Goal: Information Seeking & Learning: Learn about a topic

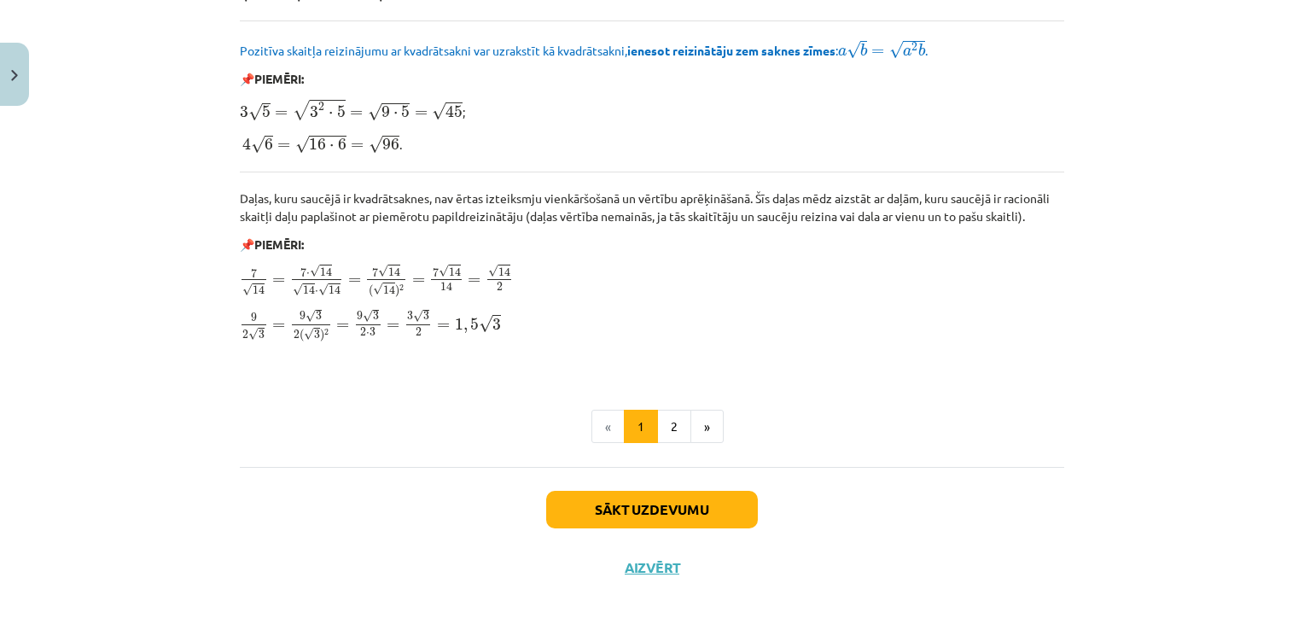
scroll to position [2041, 0]
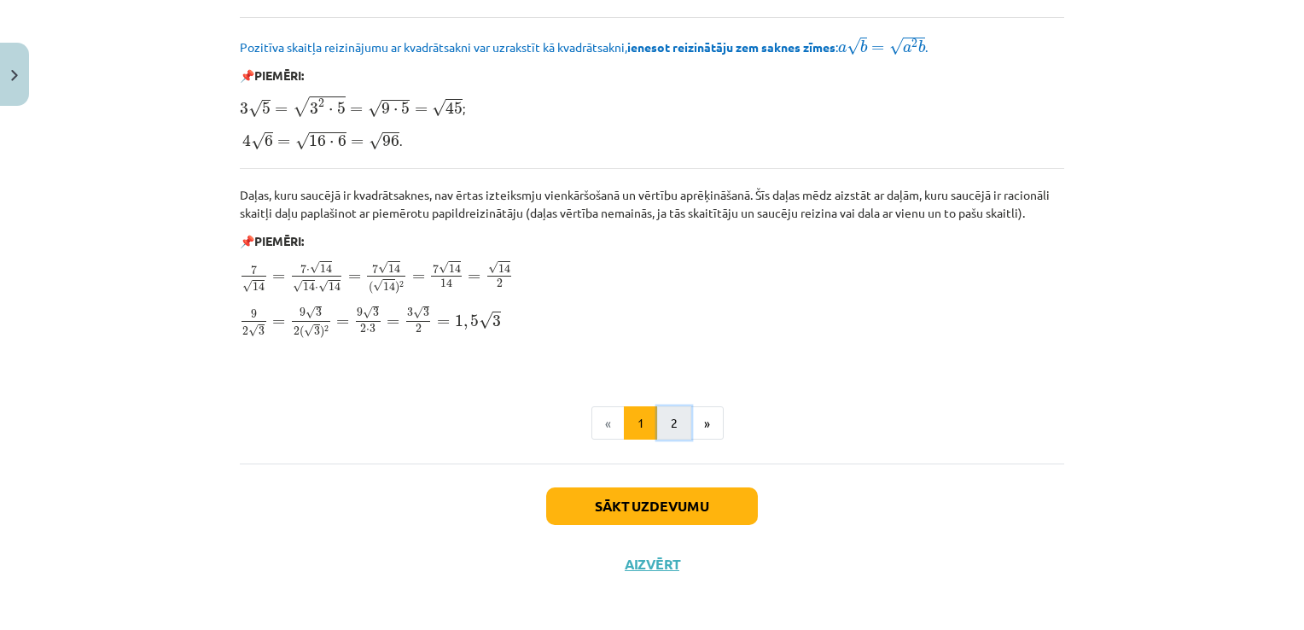
click at [657, 426] on button "2" at bounding box center [674, 423] width 34 height 34
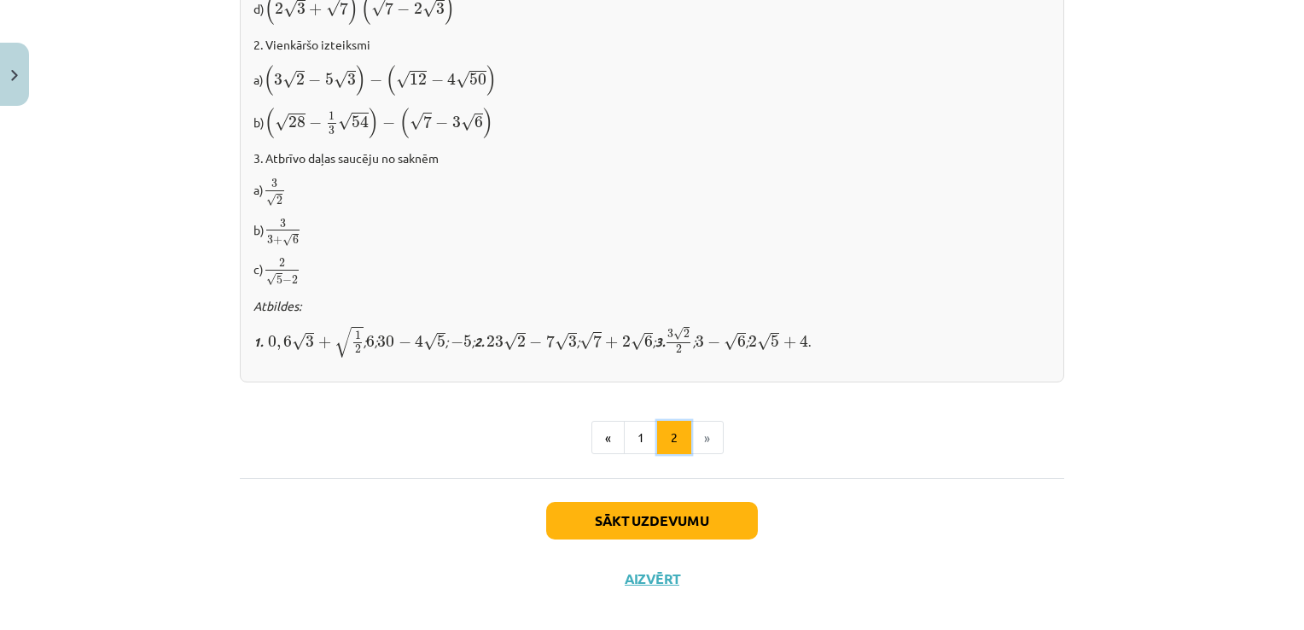
scroll to position [1113, 0]
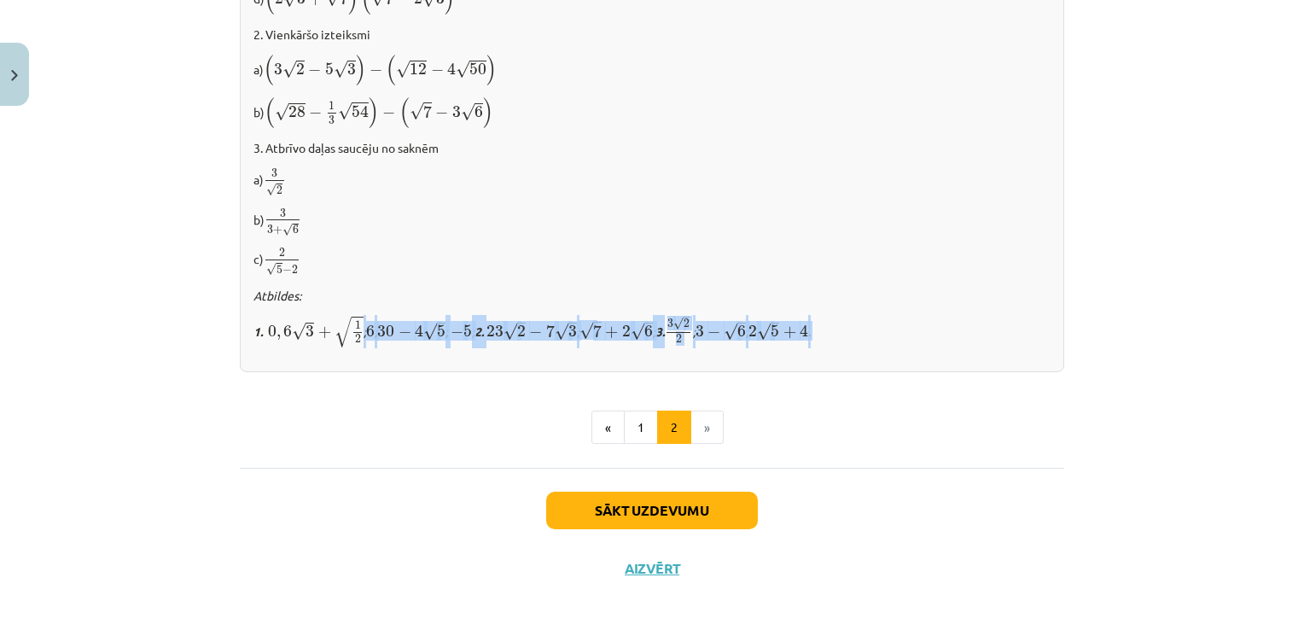
drag, startPoint x: 379, startPoint y: 329, endPoint x: 968, endPoint y: 329, distance: 589.6
click at [968, 329] on p "1. 0 , 6 √ 3 + √ 1 2 0 , 6 3 + 1 2 ; 6 6 ; 30 − 4 √ 5 30 − 4 5 ; − 5 − 5 ; 2. 2…" at bounding box center [651, 331] width 797 height 33
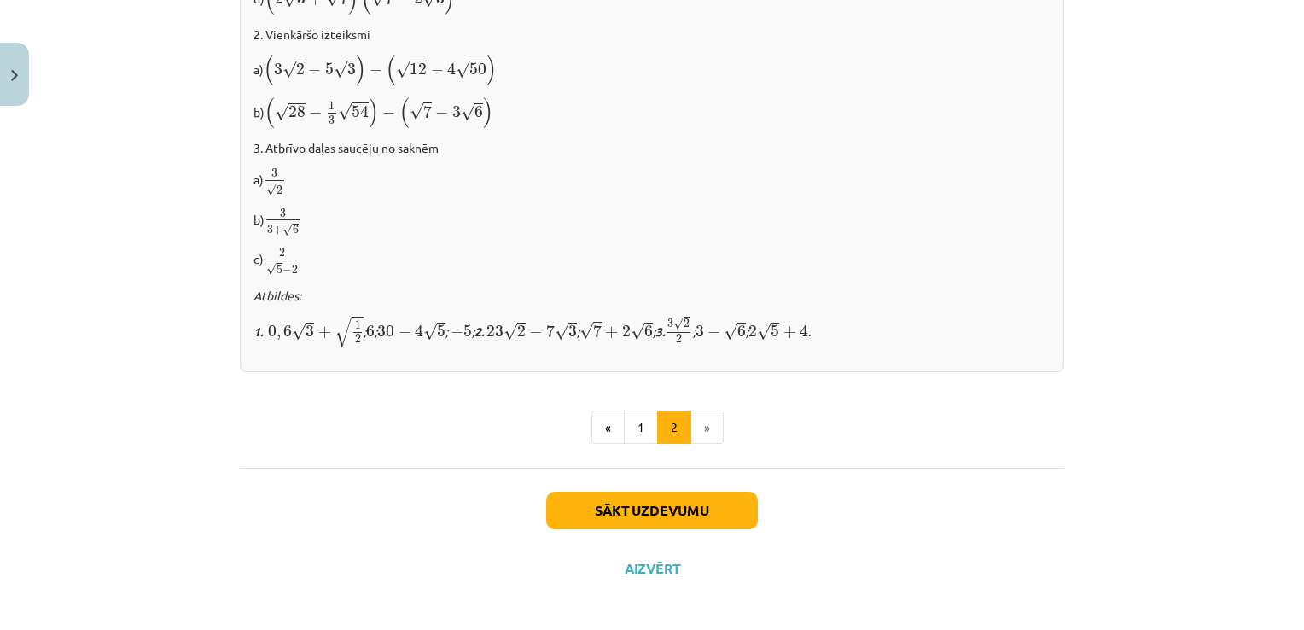
drag, startPoint x: 968, startPoint y: 329, endPoint x: 790, endPoint y: 218, distance: 210.5
click at [791, 218] on p "b) 3 3 + √ 6 3 3 + 6" at bounding box center [651, 222] width 797 height 30
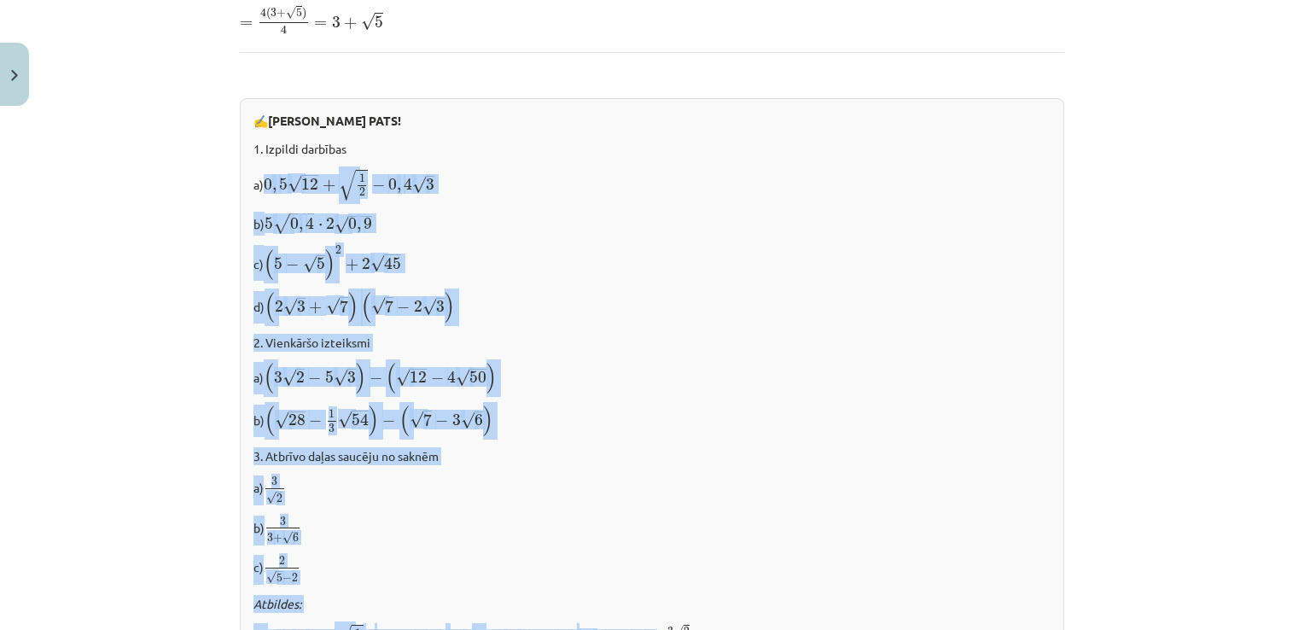
scroll to position [834, 0]
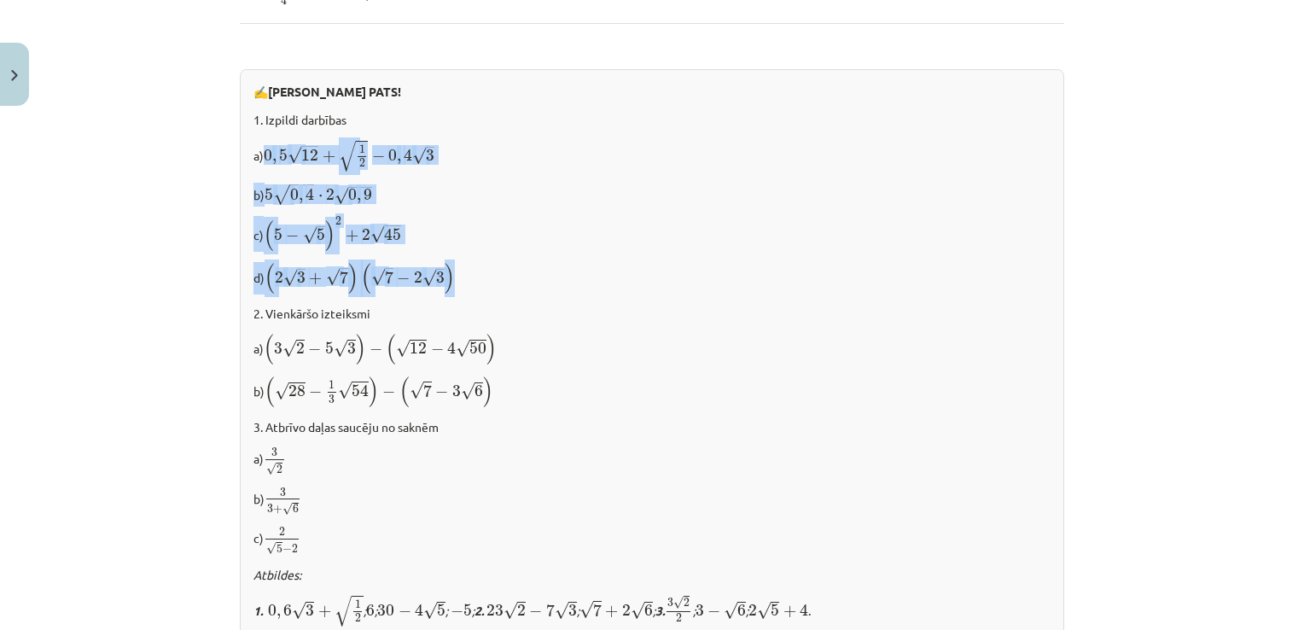
drag, startPoint x: 260, startPoint y: 210, endPoint x: 595, endPoint y: 282, distance: 342.3
click at [595, 282] on div "✍️ RISINI PATS! 1. Izpildi darbības a) 0 , 5 √ 12 + √ 1 2 − 0 , 4 √ 3 0 , 5 12 …" at bounding box center [652, 360] width 824 height 582
drag, startPoint x: 595, startPoint y: 282, endPoint x: 597, endPoint y: 145, distance: 137.4
click at [597, 145] on p "a) 0 , 5 √ 12 + √ 1 2 − 0 , 4 √ 3 0 , 5 12 + 1 2 − 0 , 4 3" at bounding box center [651, 155] width 797 height 33
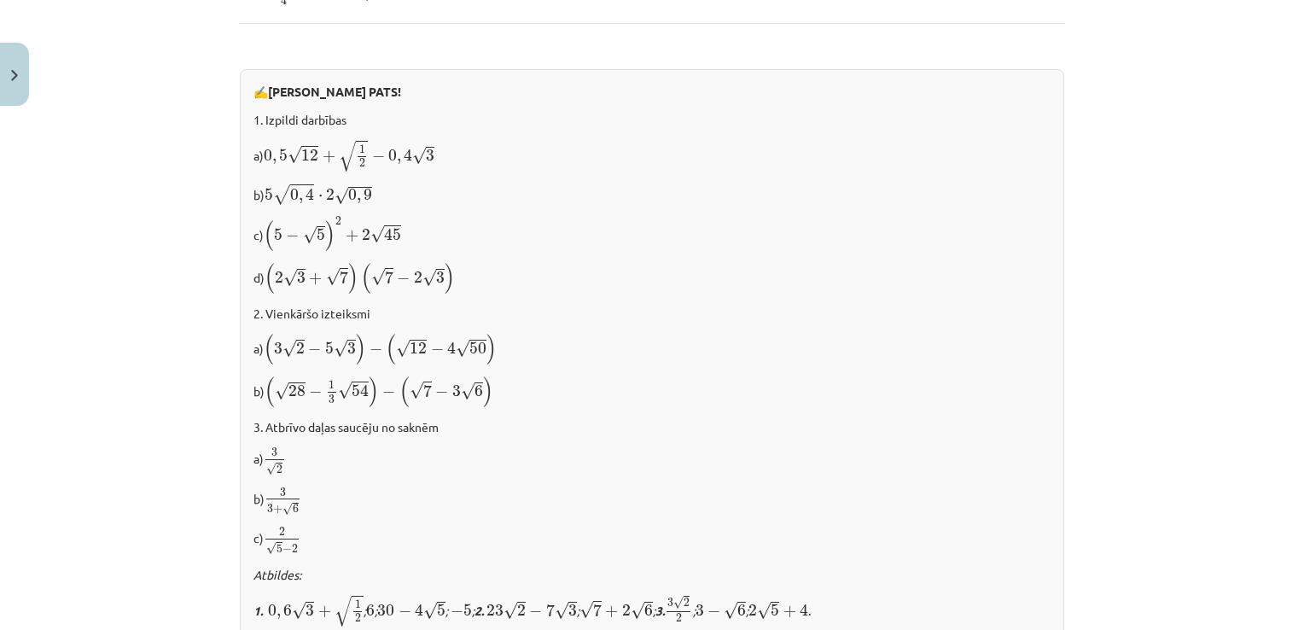
click at [621, 22] on div "Darbības ar kvadrātsaknēm Savienojot divas vai vairākas kvadrātsaknes ar darbīb…" at bounding box center [652, 75] width 824 height 1152
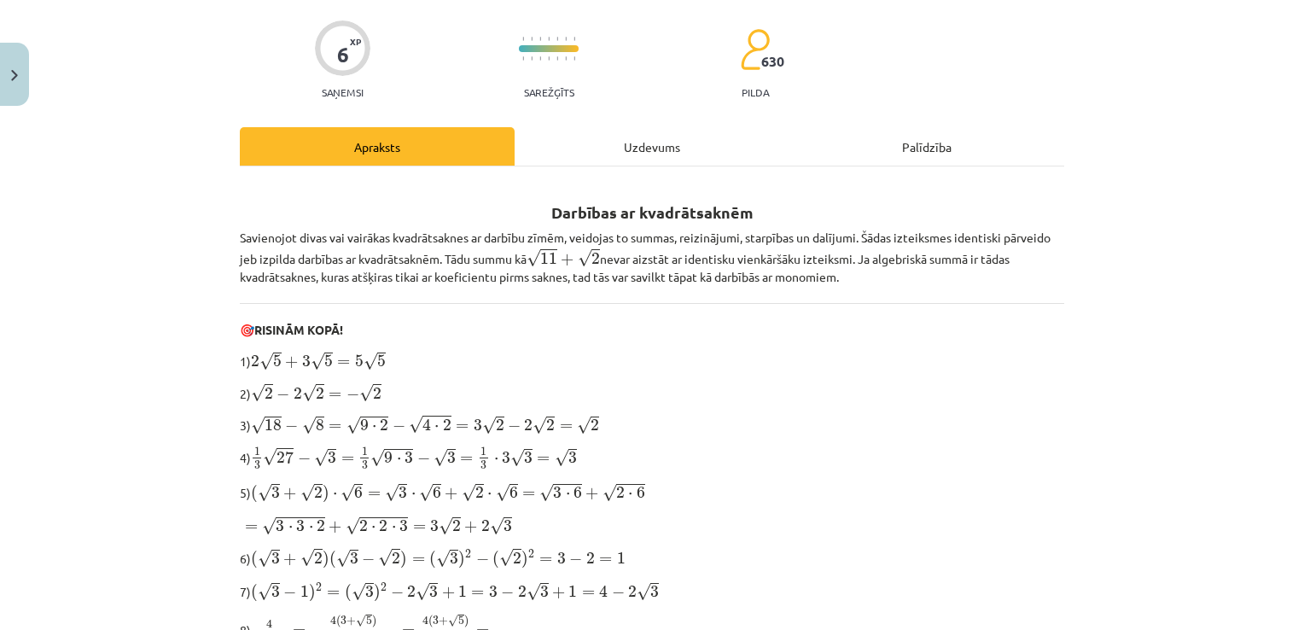
scroll to position [0, 0]
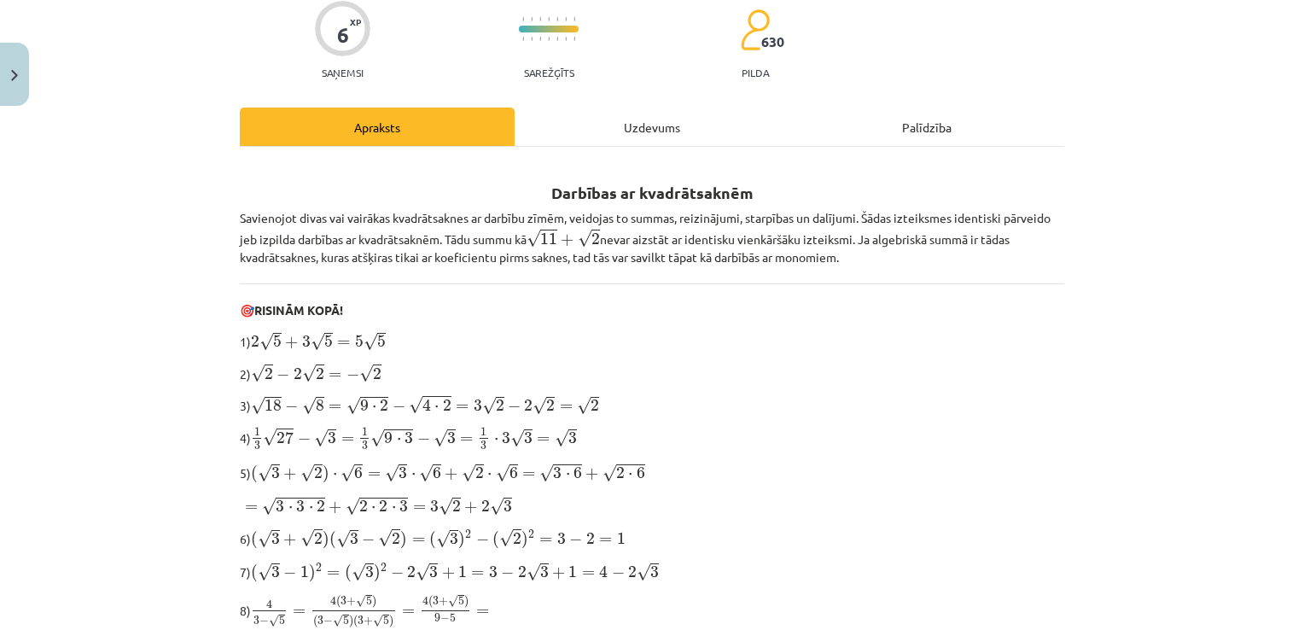
click at [671, 120] on div "Uzdevums" at bounding box center [652, 127] width 275 height 38
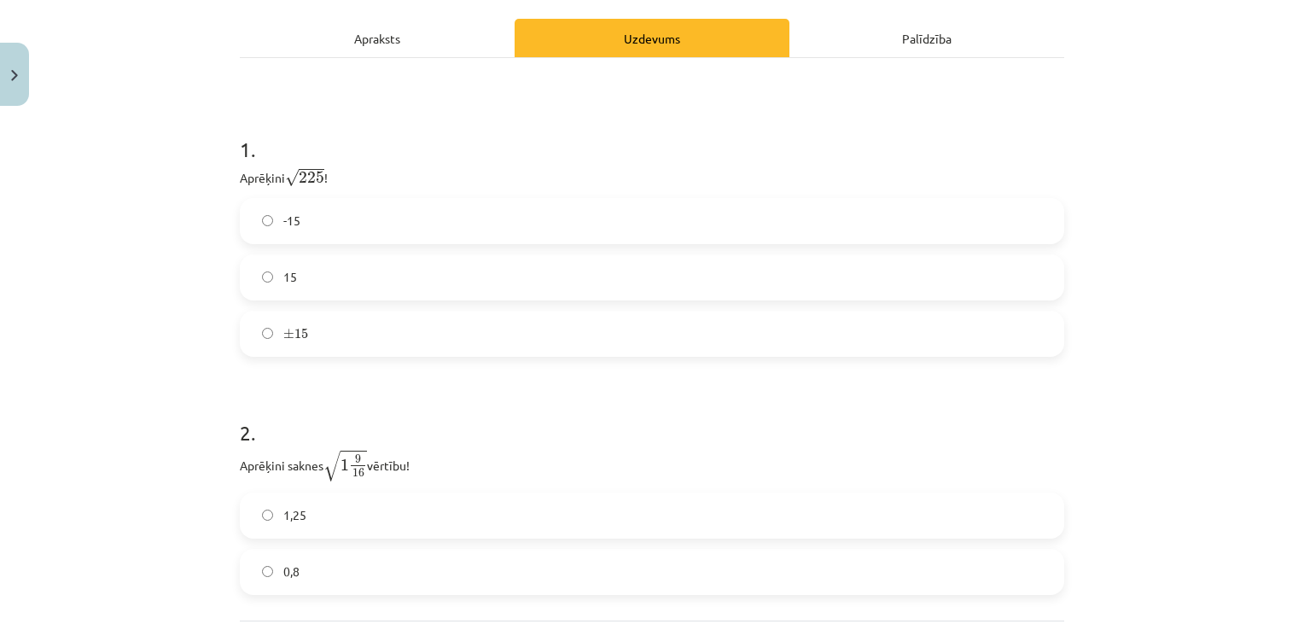
scroll to position [299, 0]
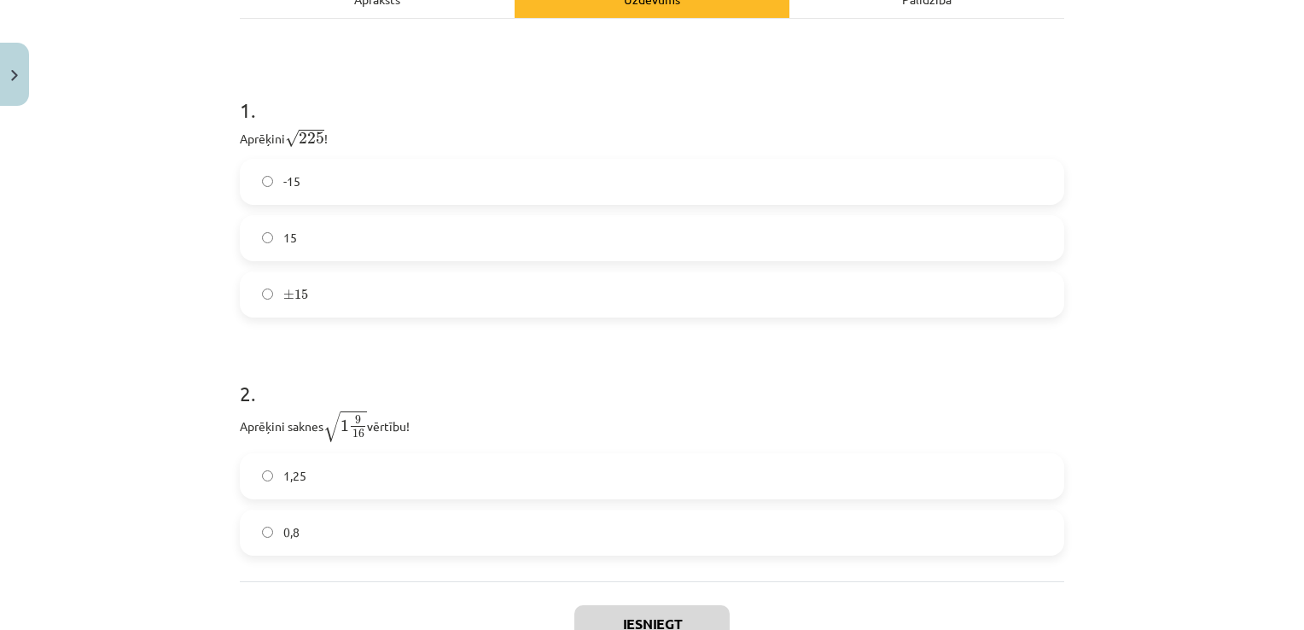
click at [293, 183] on span "-15" at bounding box center [291, 181] width 17 height 18
click at [293, 180] on span "-15" at bounding box center [291, 181] width 17 height 18
click at [290, 224] on label "15" at bounding box center [651, 238] width 821 height 43
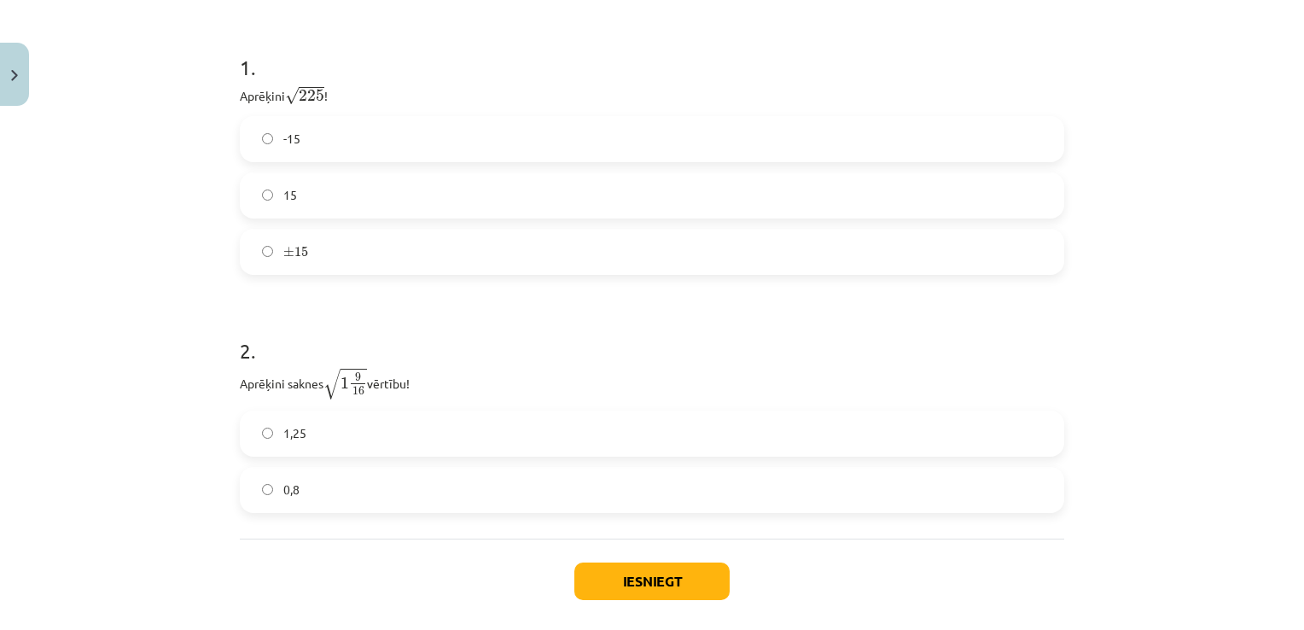
click at [304, 428] on label "1,25" at bounding box center [651, 433] width 821 height 43
click at [583, 586] on button "Iesniegt" at bounding box center [651, 581] width 155 height 38
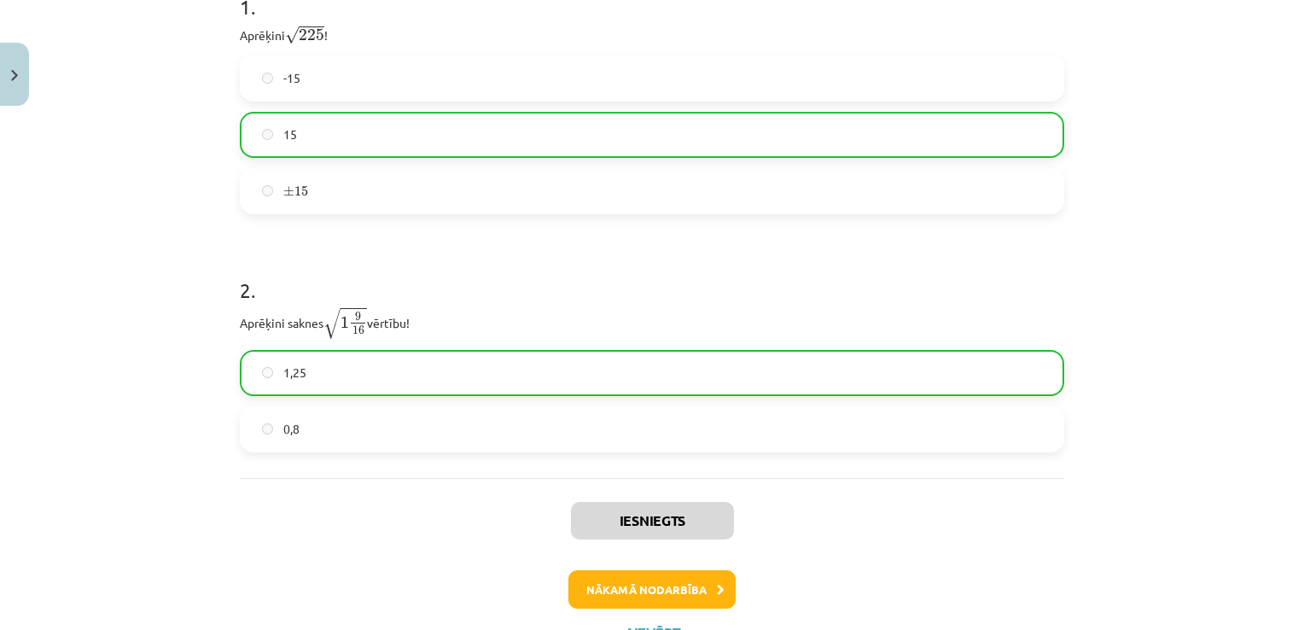
scroll to position [474, 0]
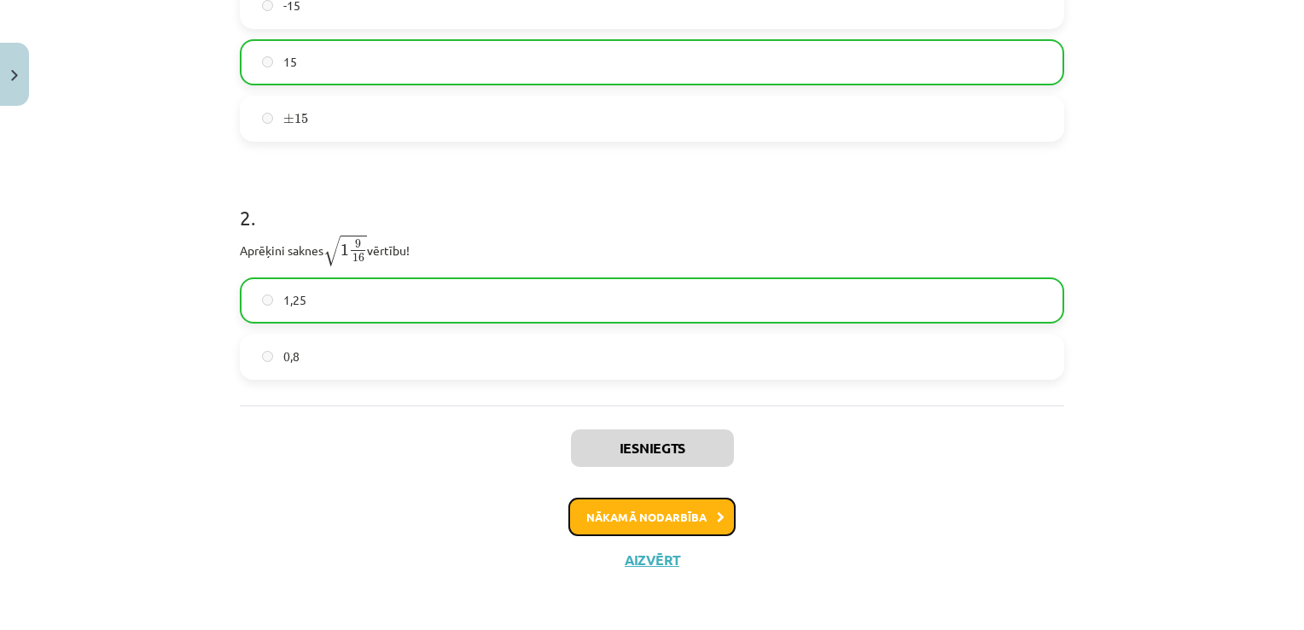
click at [628, 518] on button "Nākamā nodarbība" at bounding box center [651, 516] width 167 height 39
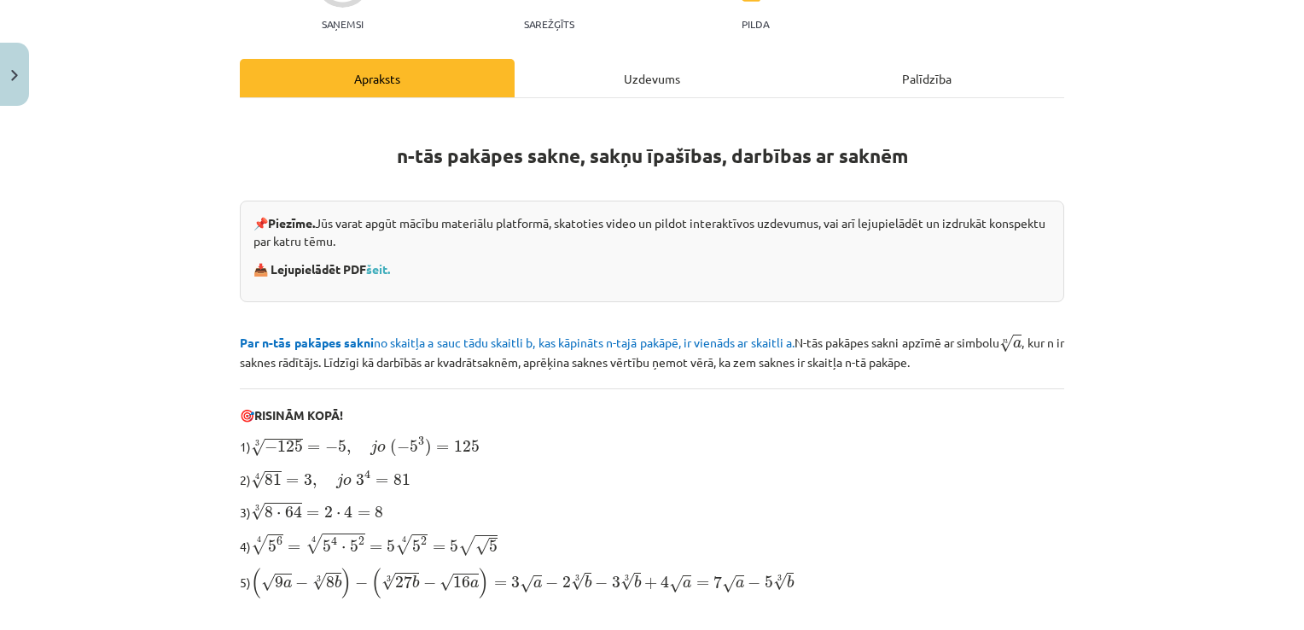
scroll to position [43, 0]
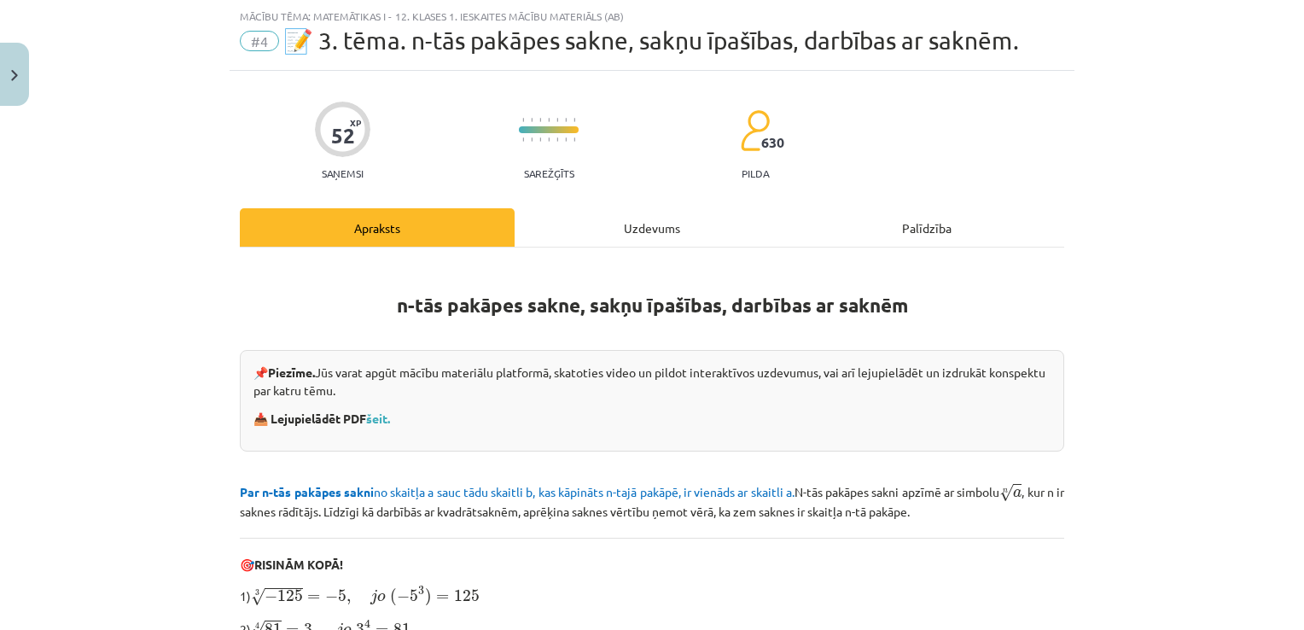
click at [651, 240] on div "Uzdevums" at bounding box center [652, 227] width 275 height 38
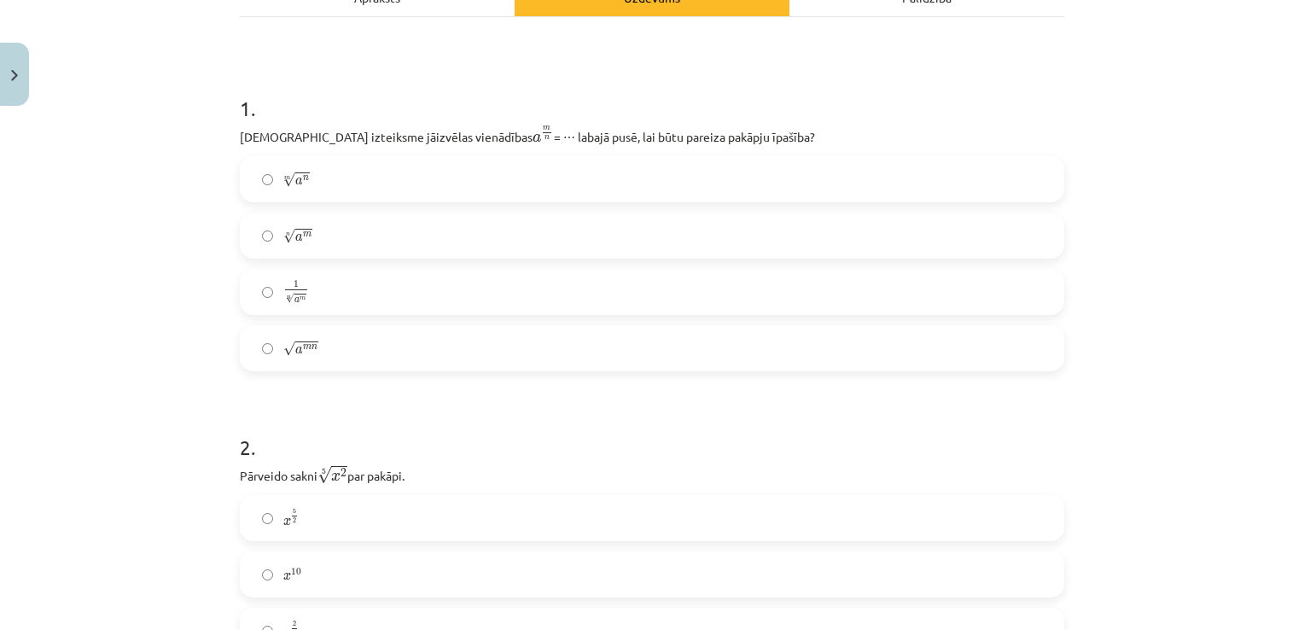
scroll to position [0, 0]
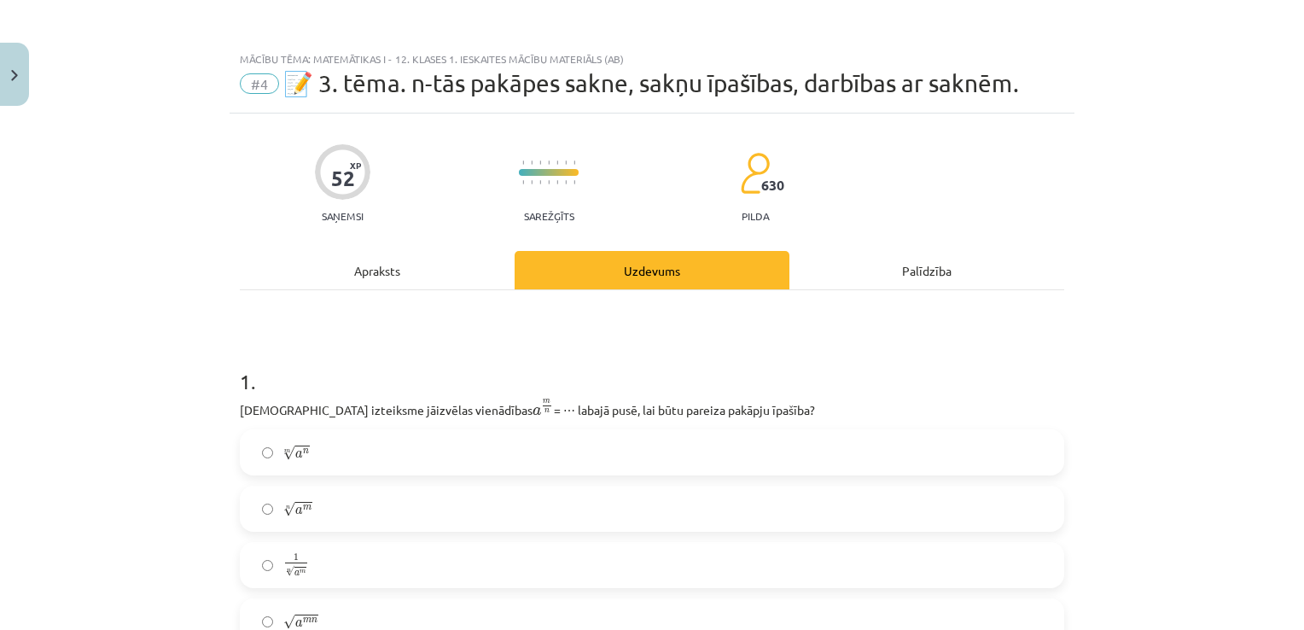
click at [315, 174] on div at bounding box center [342, 171] width 55 height 55
click at [9, 69] on button "Close" at bounding box center [14, 74] width 29 height 63
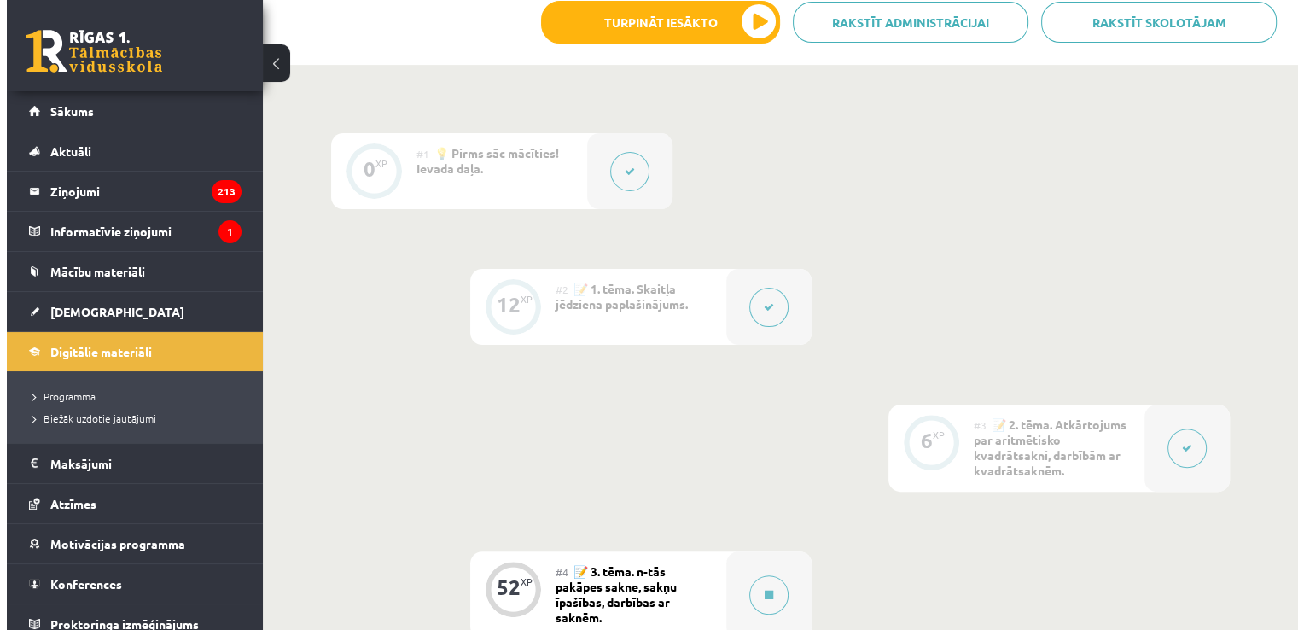
scroll to position [461, 0]
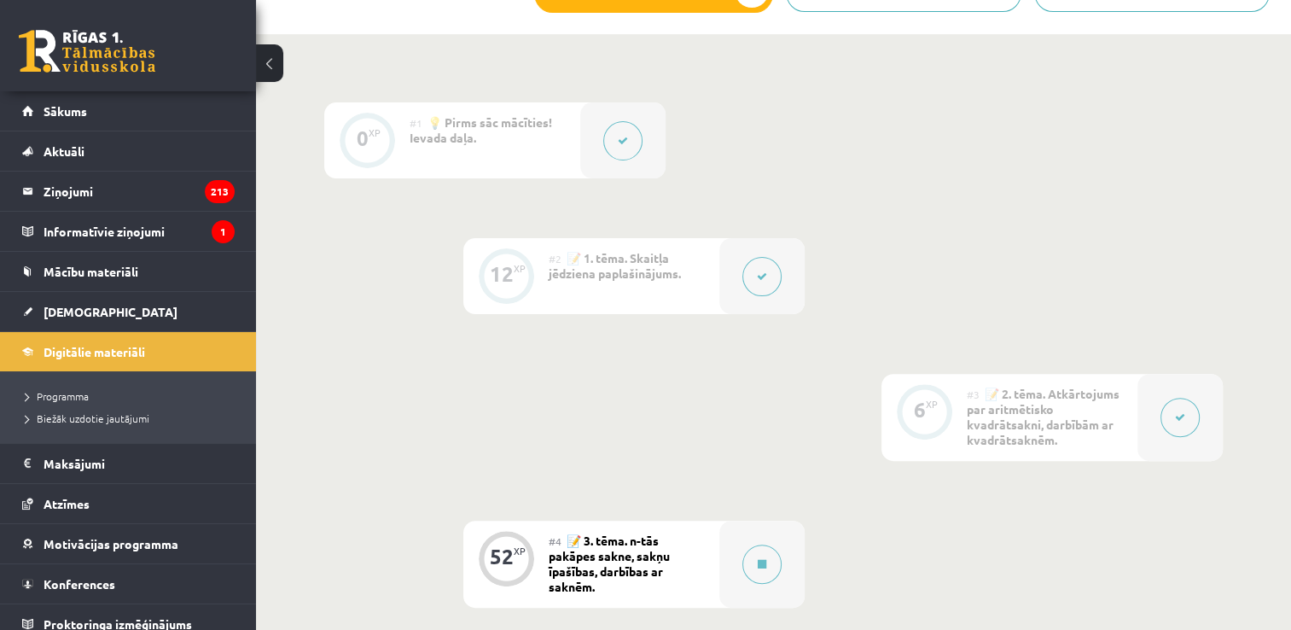
click at [771, 283] on button at bounding box center [761, 276] width 39 height 39
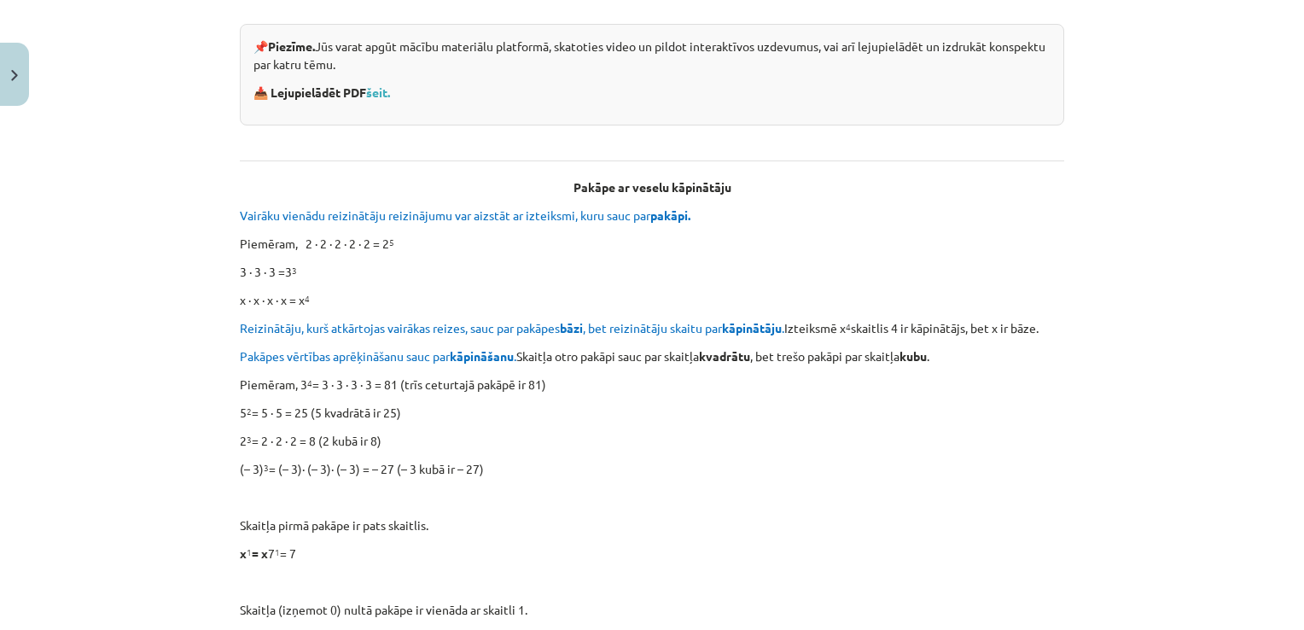
scroll to position [171, 0]
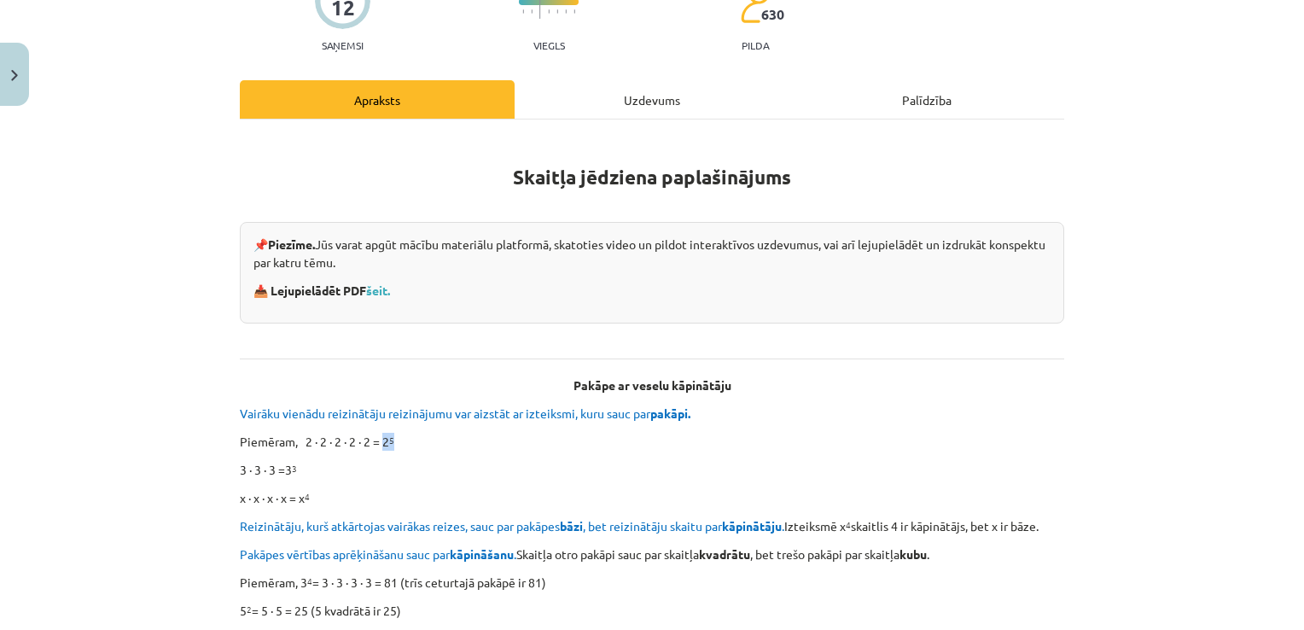
drag, startPoint x: 382, startPoint y: 438, endPoint x: 400, endPoint y: 439, distance: 18.0
click at [400, 439] on p "Piemēram, 2 ∙ 2 ∙ 2 ∙ 2 ∙ 2 = 2 5" at bounding box center [652, 442] width 824 height 18
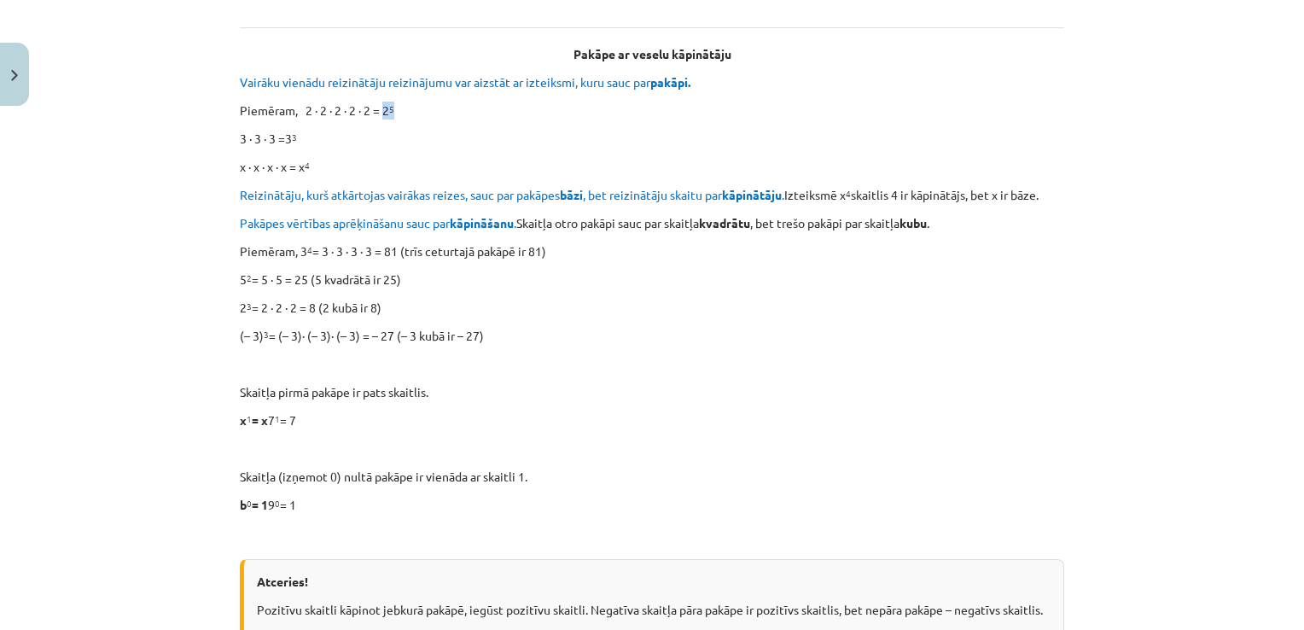
scroll to position [597, 0]
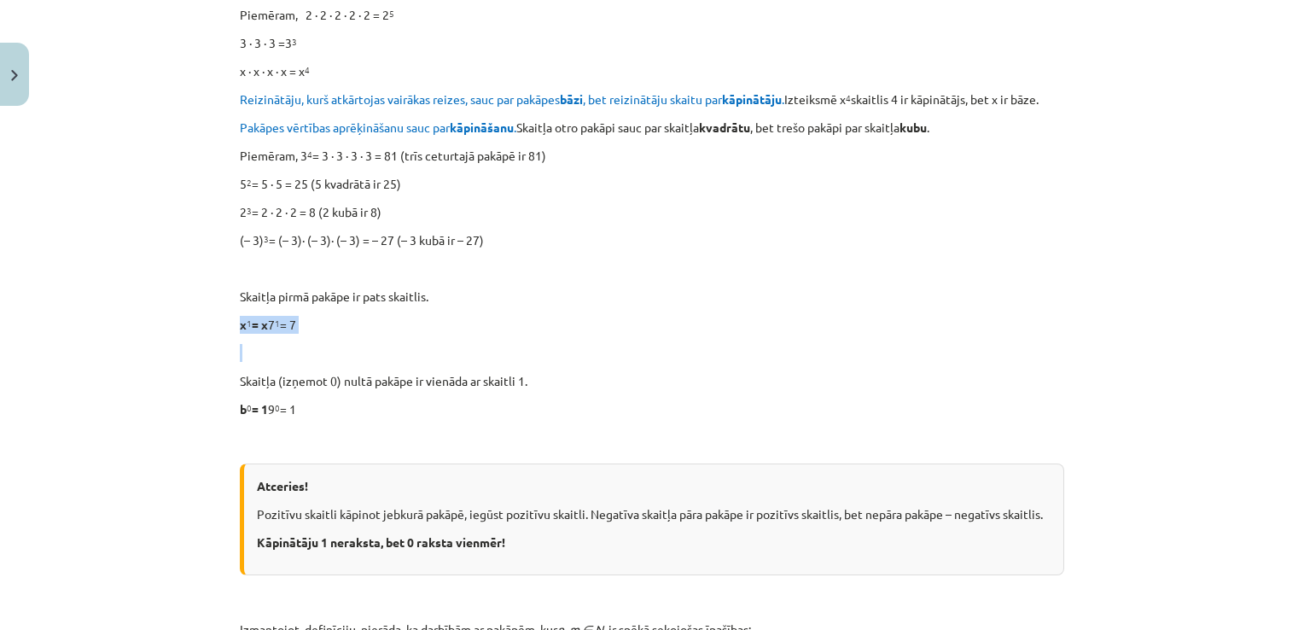
drag, startPoint x: 218, startPoint y: 329, endPoint x: 294, endPoint y: 333, distance: 76.0
click at [294, 333] on div "Mācību tēma: Matemātikas i - 12. klases 1. ieskaites mācību materiāls (ab) #2 📝…" at bounding box center [652, 315] width 1304 height 630
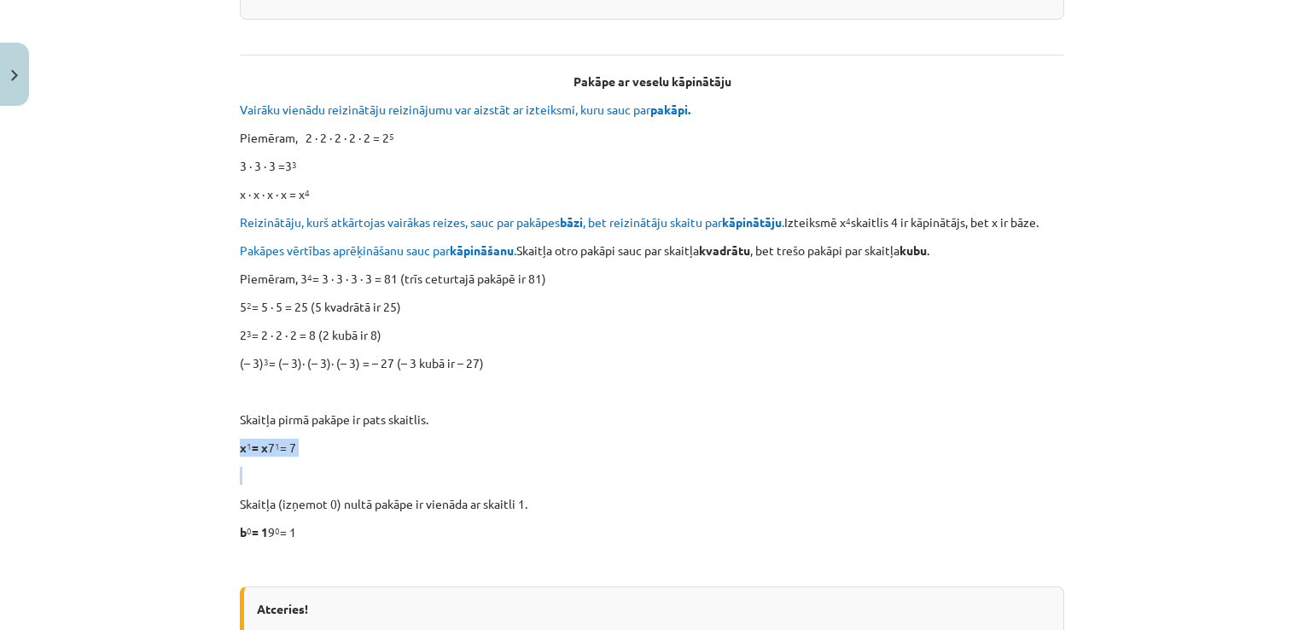
scroll to position [341, 0]
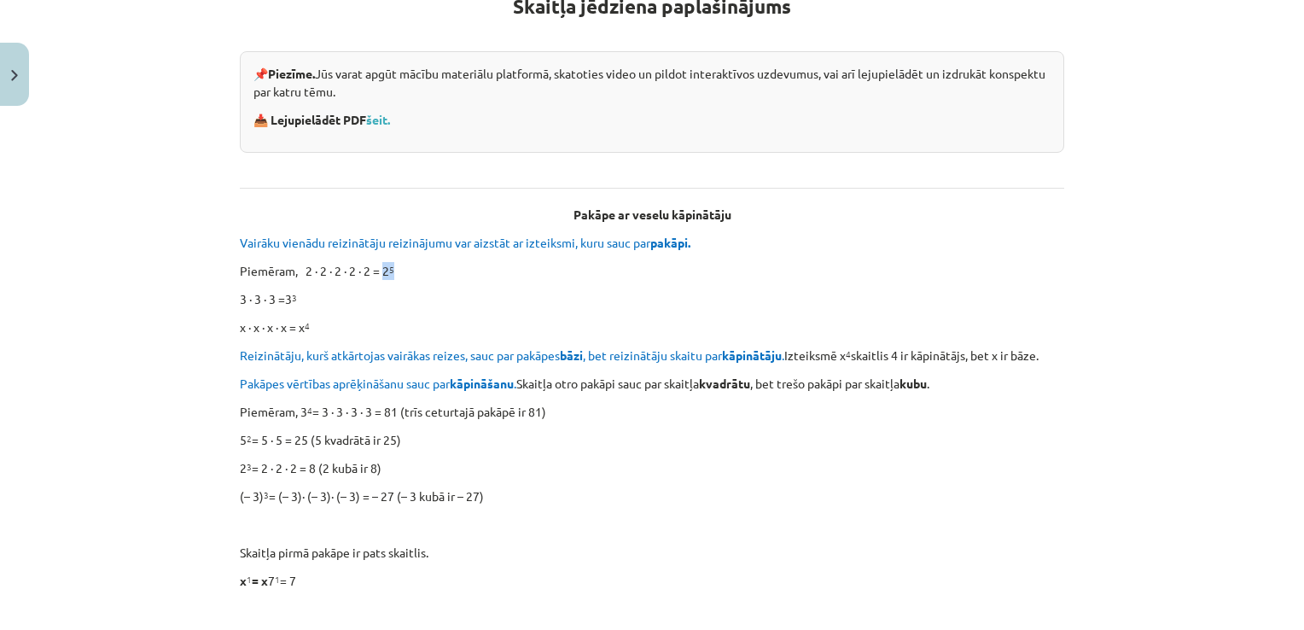
drag, startPoint x: 383, startPoint y: 271, endPoint x: 404, endPoint y: 269, distance: 21.5
click at [404, 269] on p "Piemēram, 2 ∙ 2 ∙ 2 ∙ 2 ∙ 2 = 2 5" at bounding box center [652, 271] width 824 height 18
drag, startPoint x: 404, startPoint y: 269, endPoint x: 366, endPoint y: 299, distance: 48.6
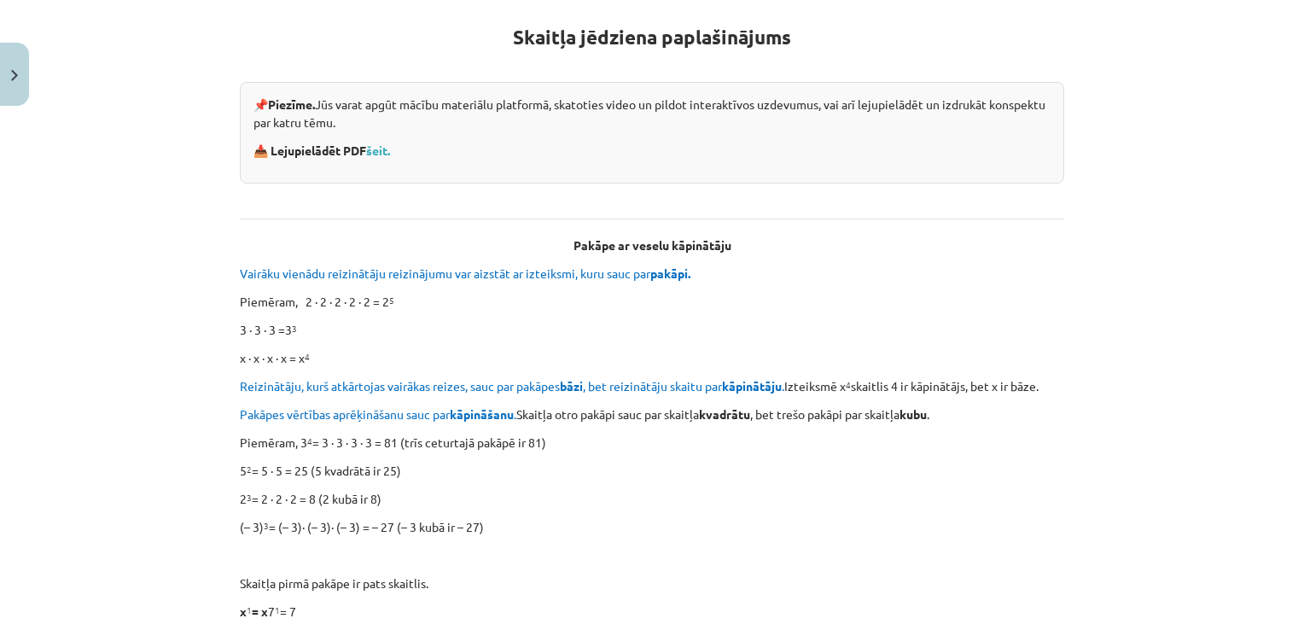
scroll to position [0, 0]
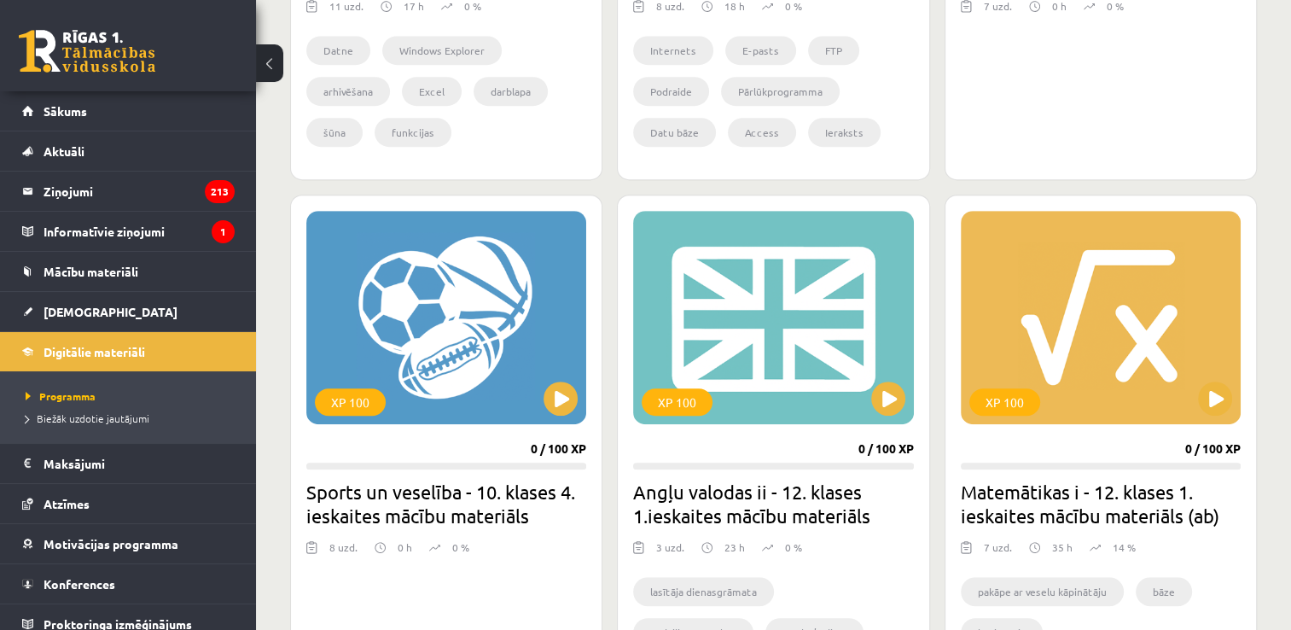
scroll to position [712, 0]
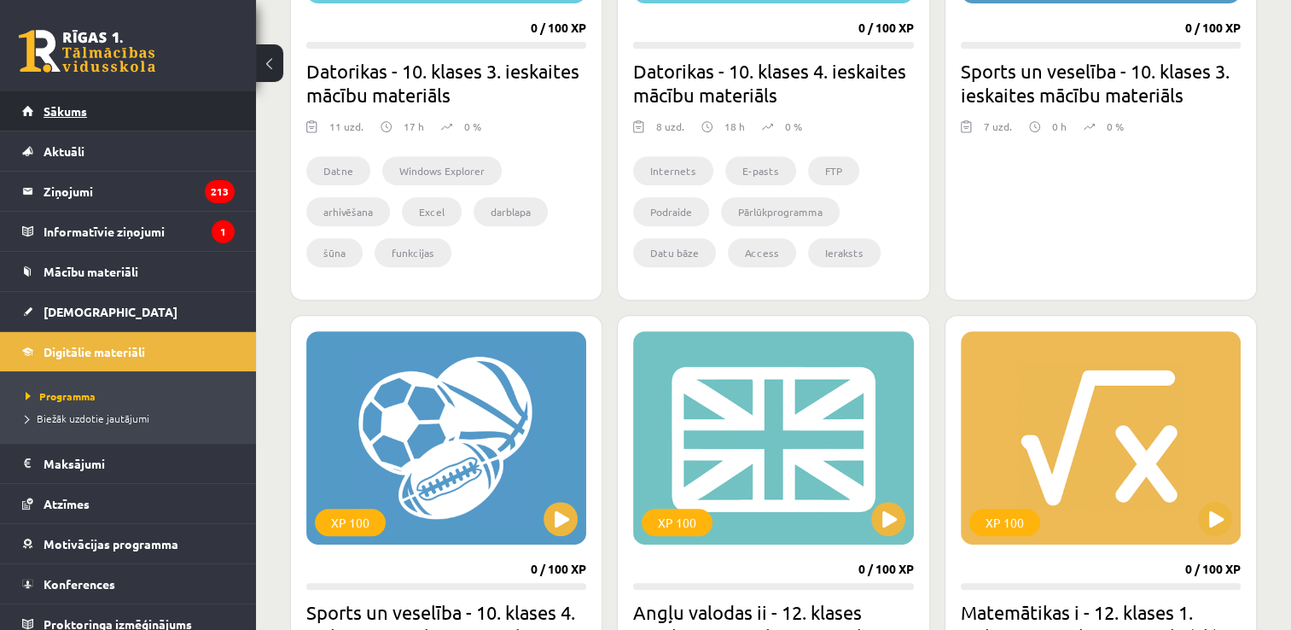
click at [184, 108] on link "Sākums" at bounding box center [128, 110] width 212 height 39
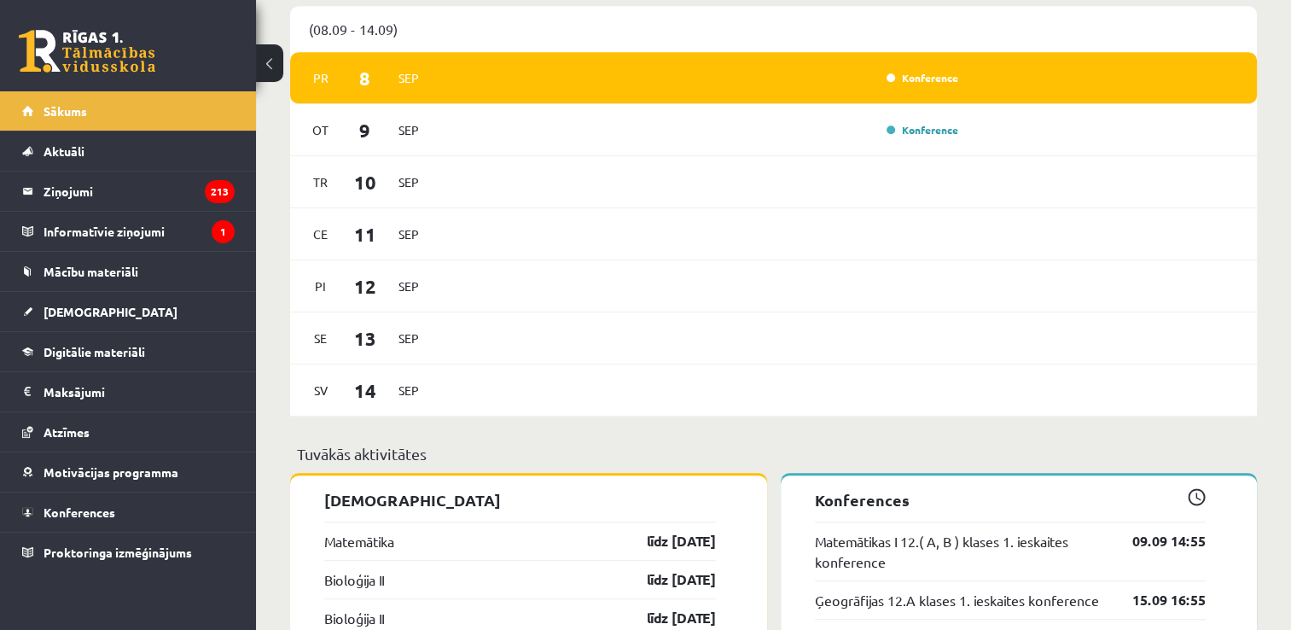
scroll to position [939, 0]
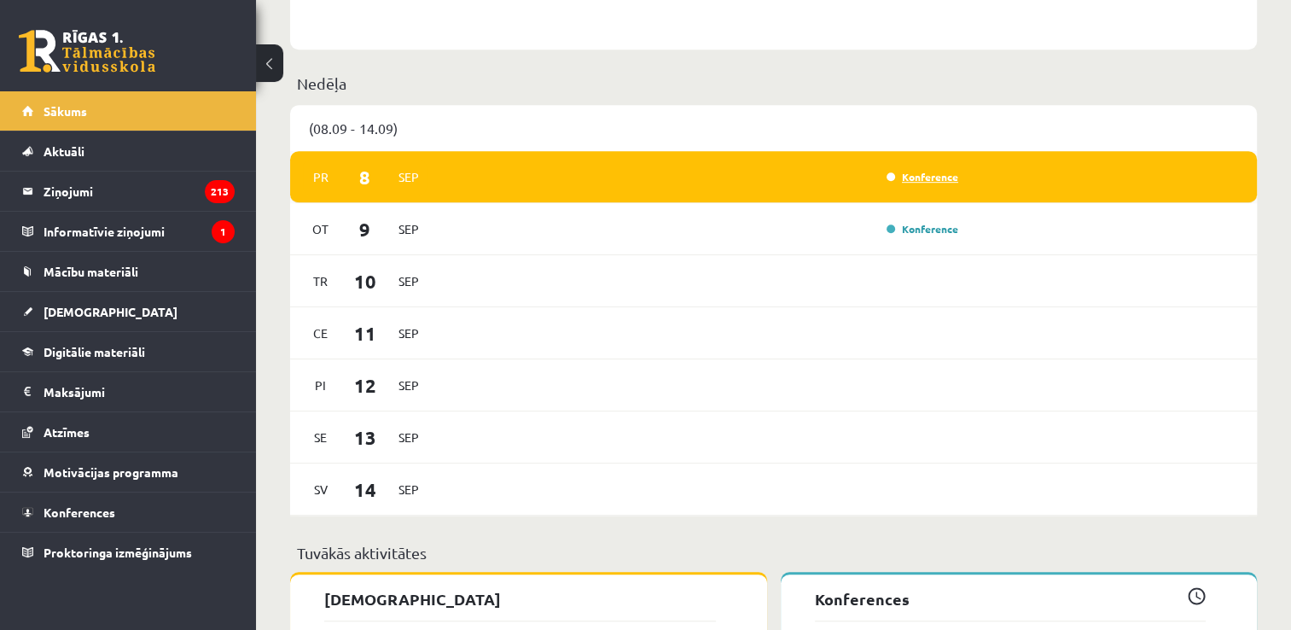
click at [951, 174] on link "Konference" at bounding box center [923, 177] width 72 height 14
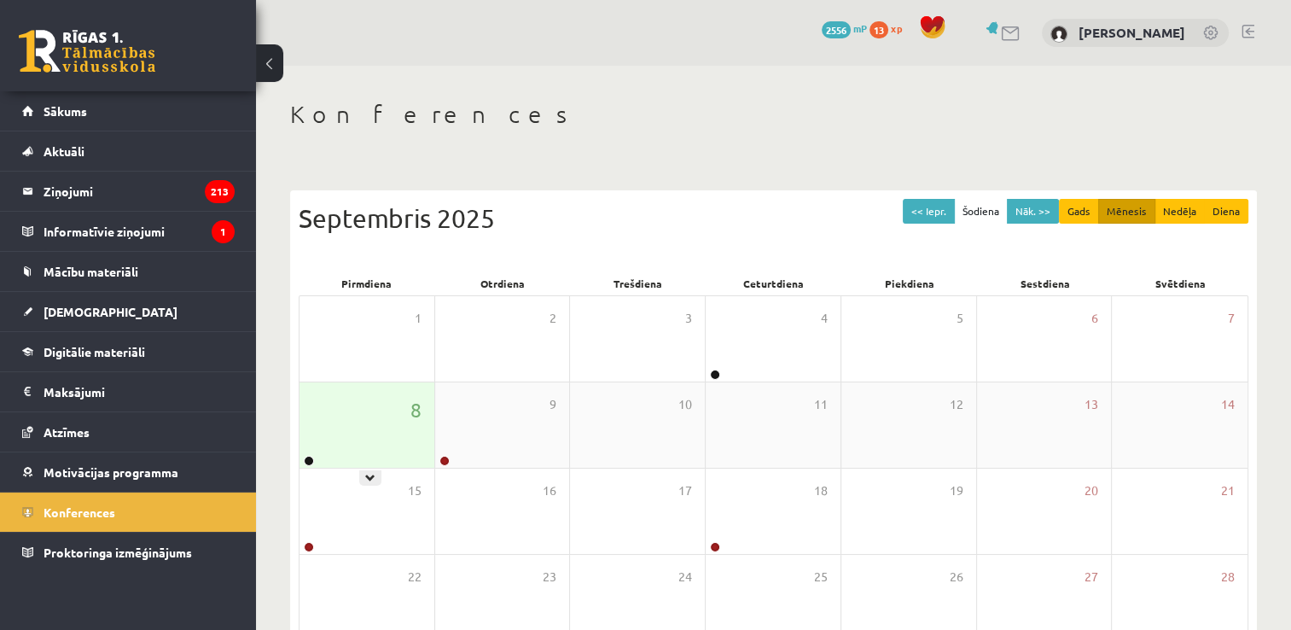
click at [347, 442] on div "8" at bounding box center [366, 424] width 135 height 85
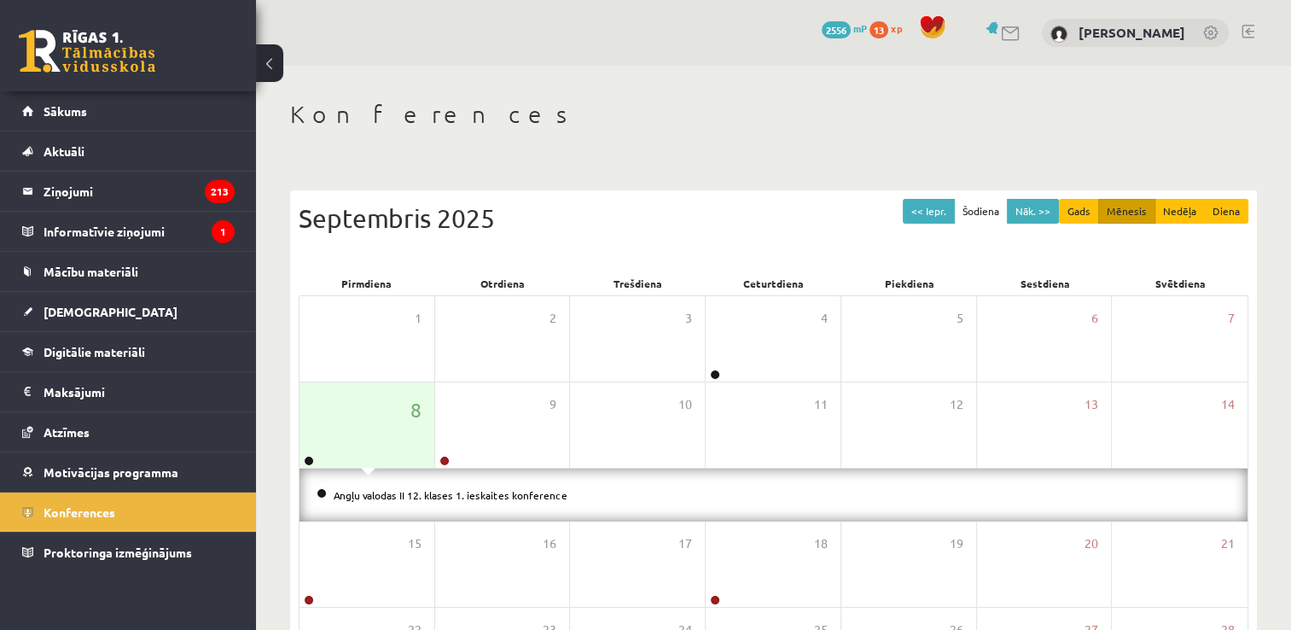
click at [637, 139] on div "Konferences << Iepr. Šodiena Nāk. >> Gads Mēnesis Nedēļa Diena Septembris 2025 …" at bounding box center [773, 467] width 1035 height 802
